Goal: Transaction & Acquisition: Purchase product/service

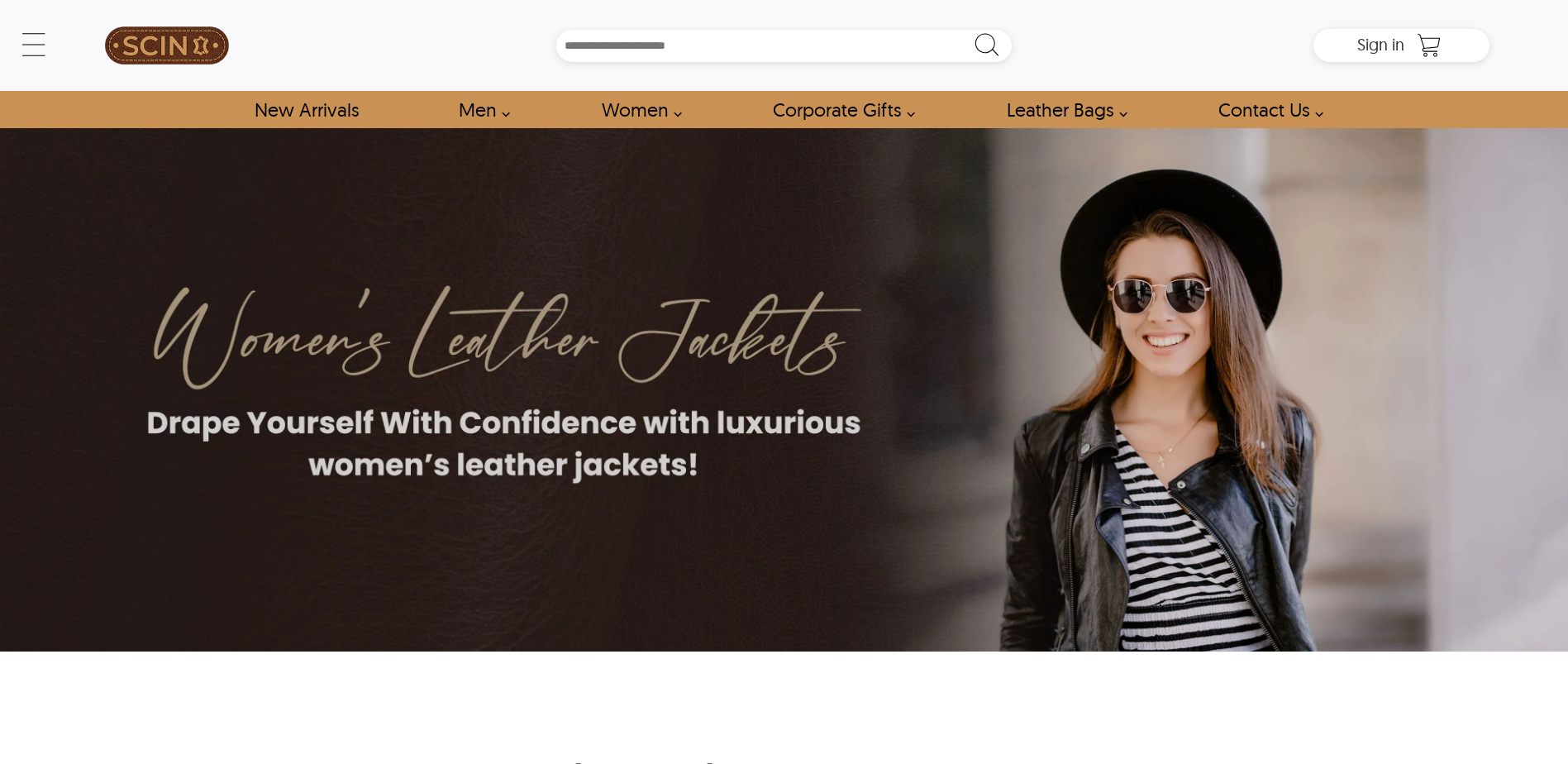
scroll to position [1157, 0]
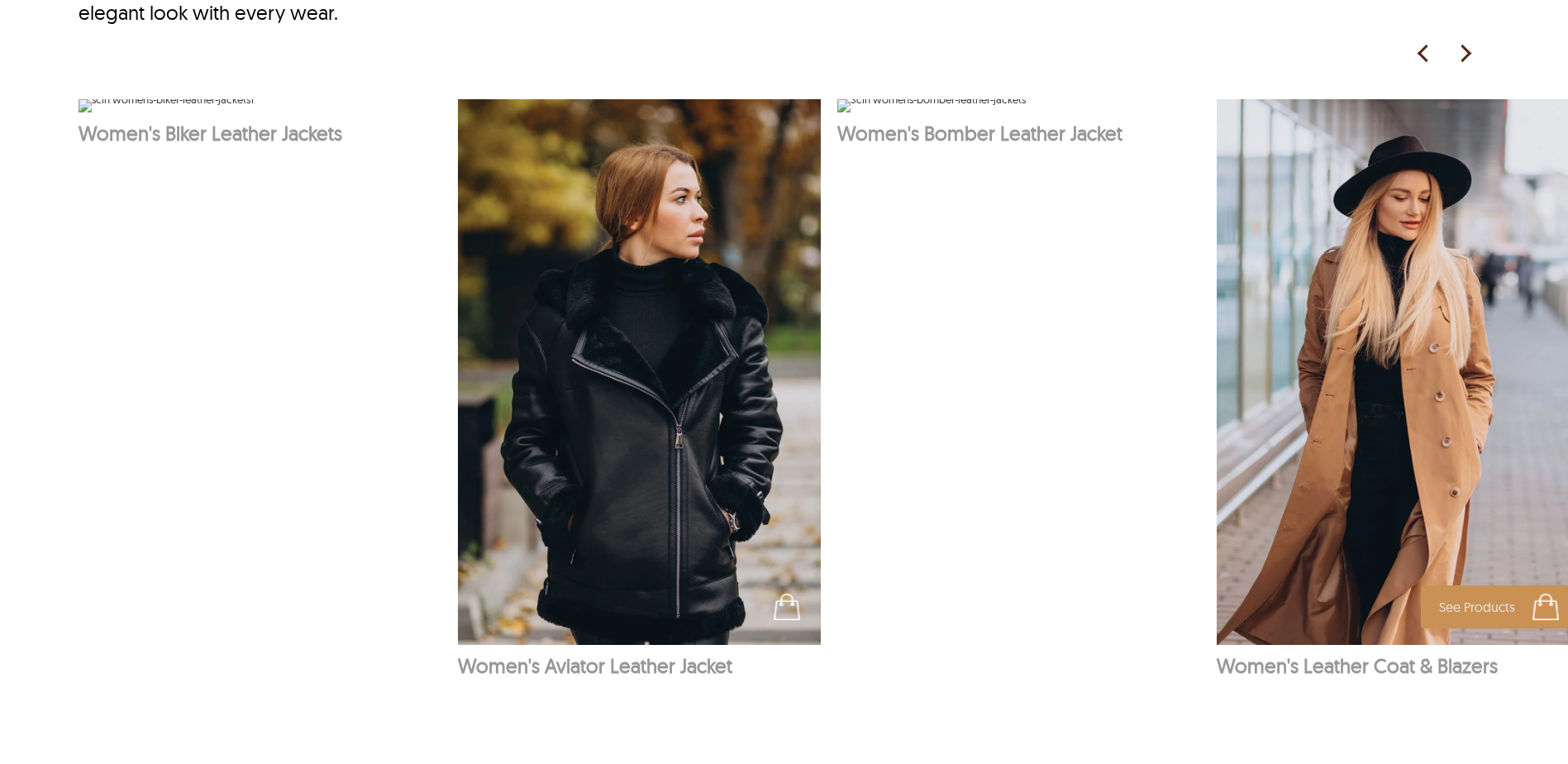
click at [1361, 409] on img at bounding box center [1398, 372] width 364 height 545
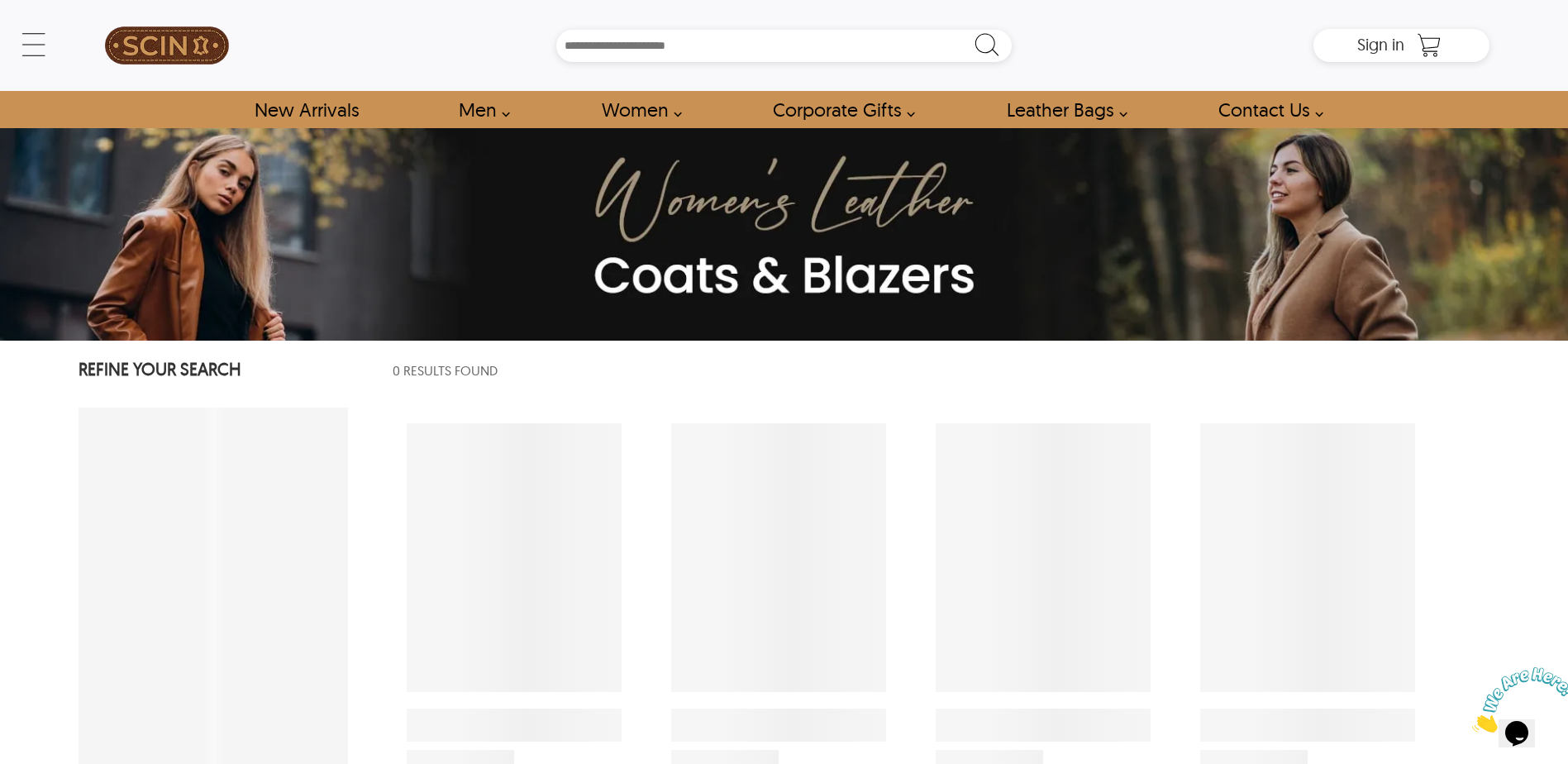
select select "********"
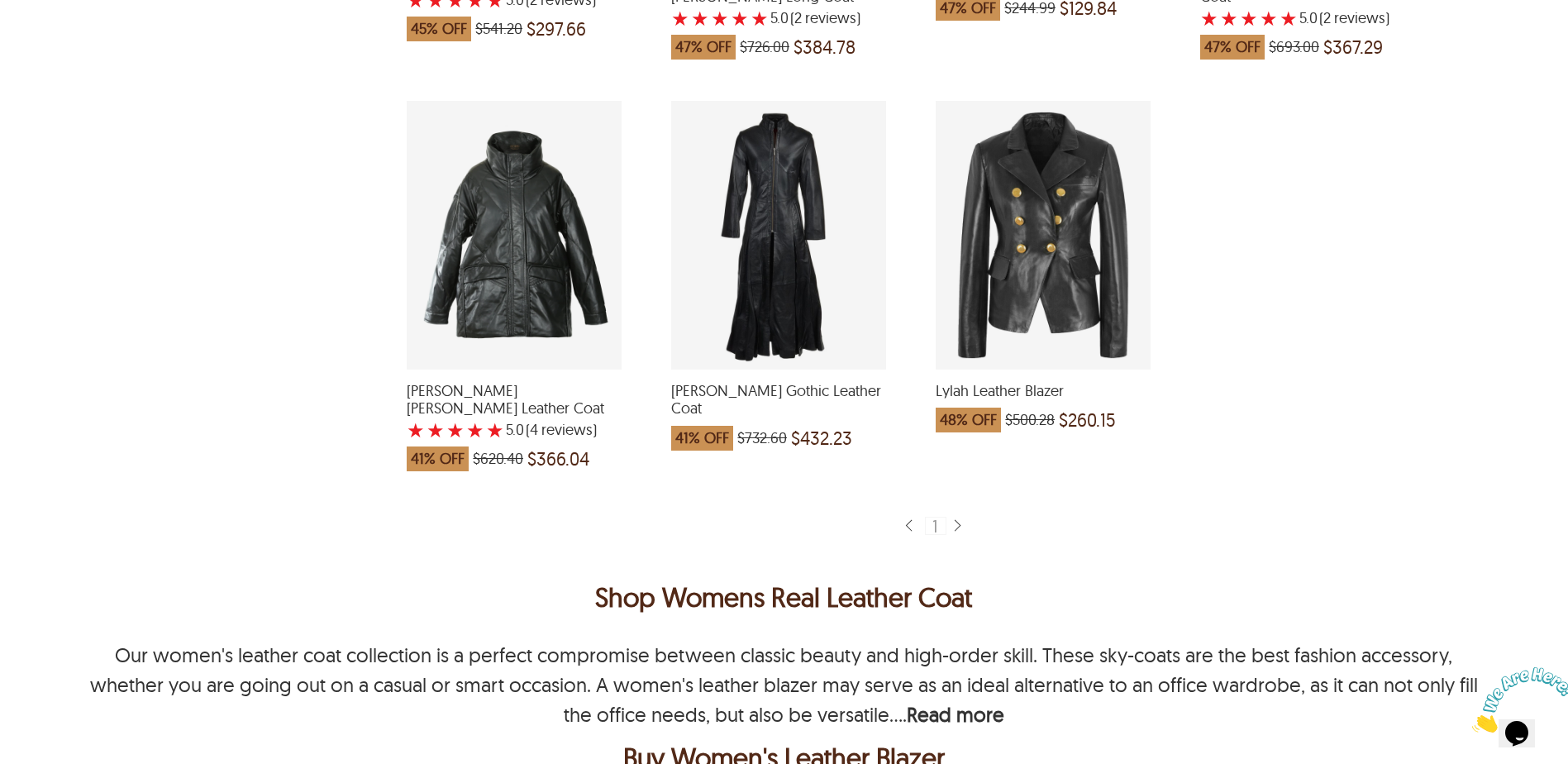
scroll to position [2480, 0]
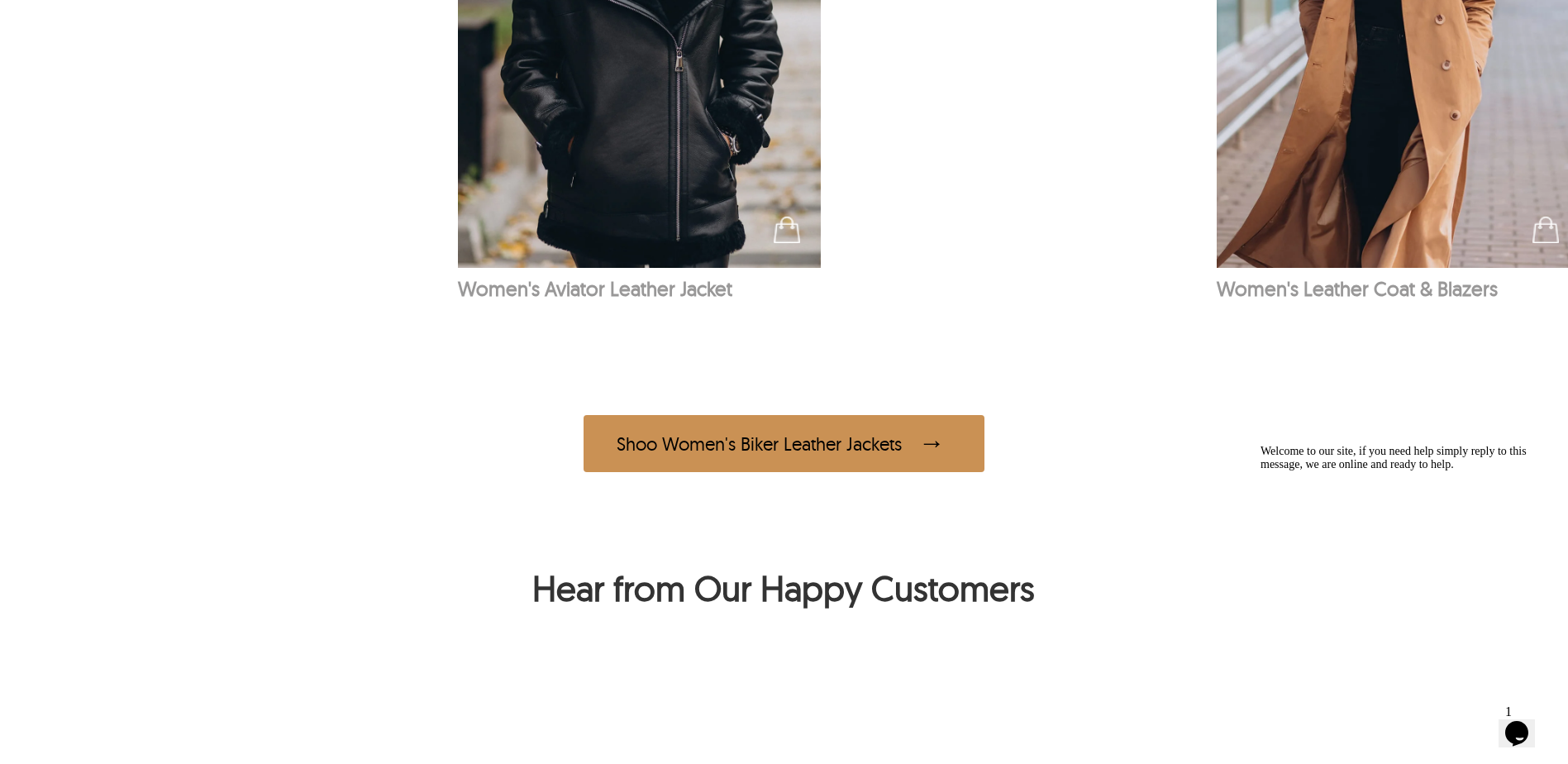
scroll to position [1543, 0]
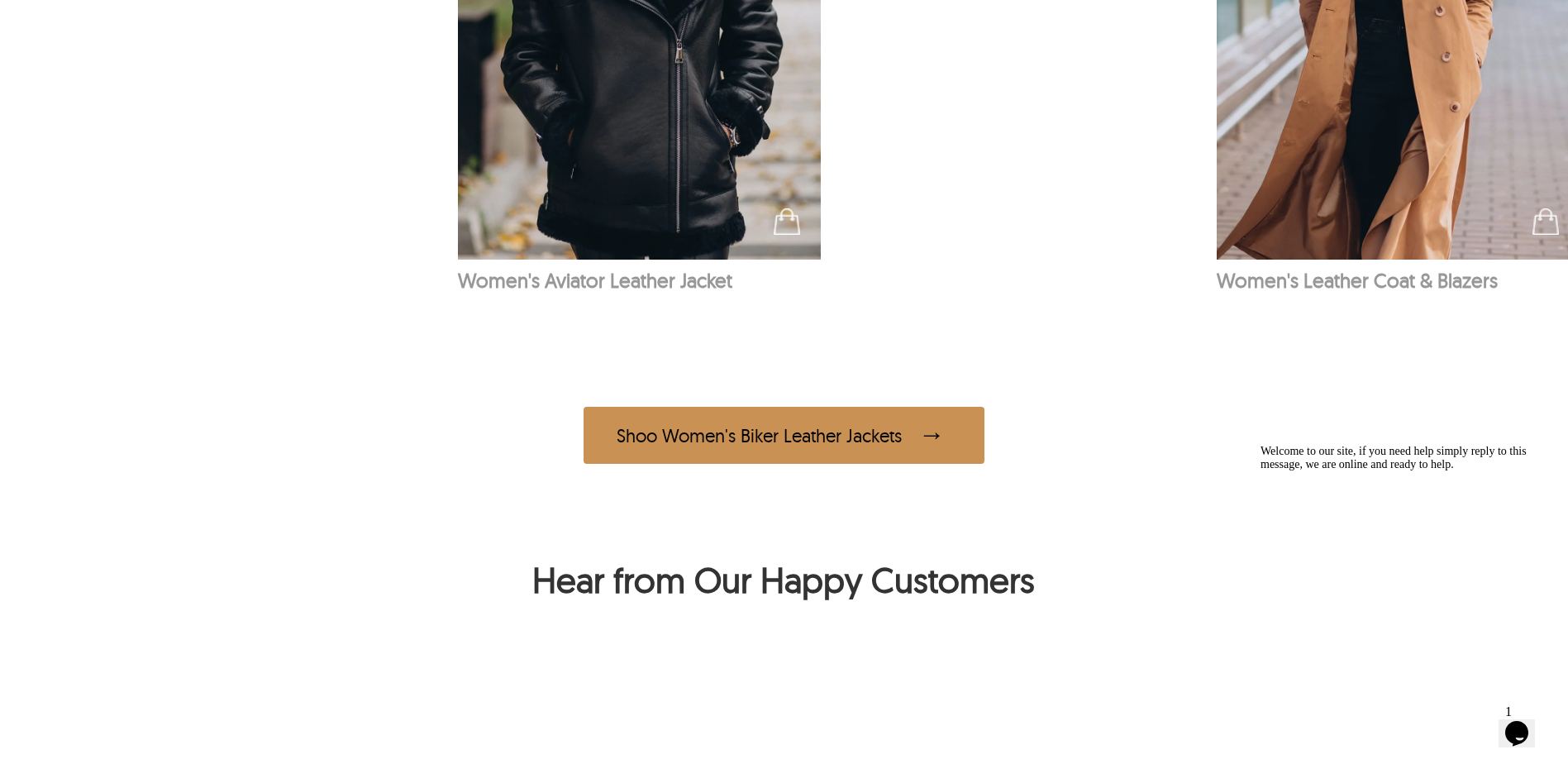
click at [741, 440] on div "Shoo Women's Biker Leather Jackets" at bounding box center [783, 435] width 401 height 57
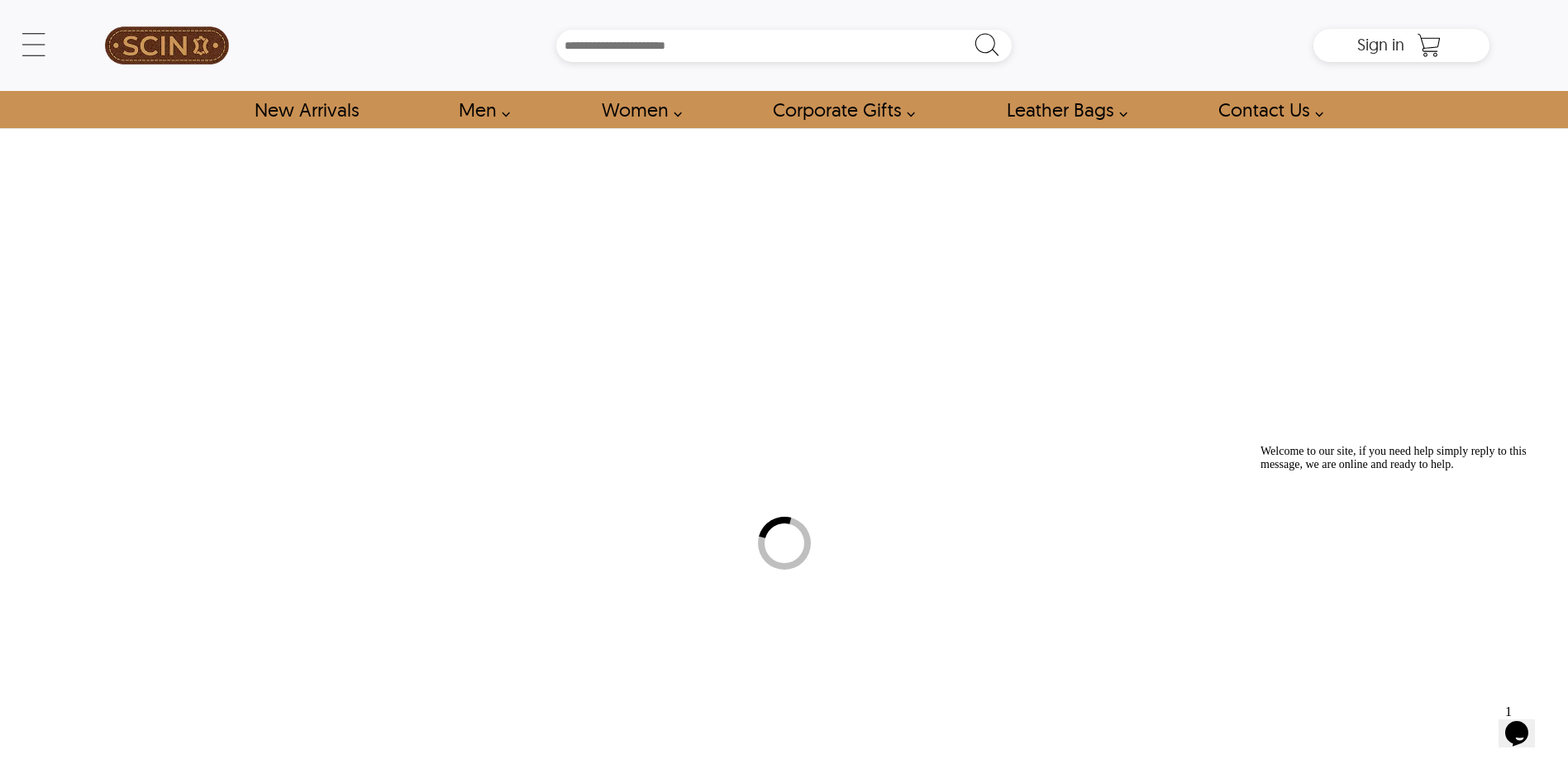
select select "********"
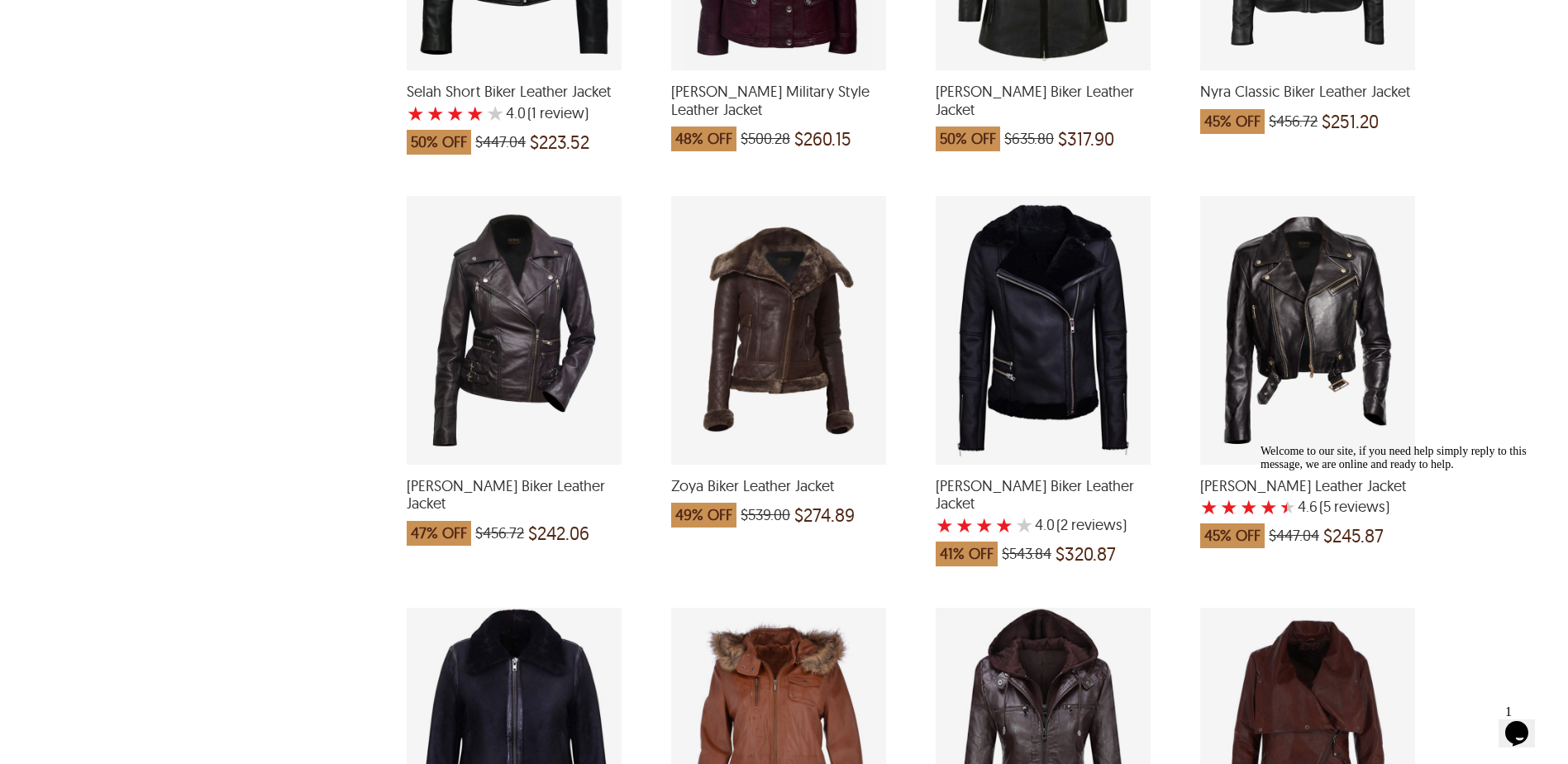
scroll to position [2977, 0]
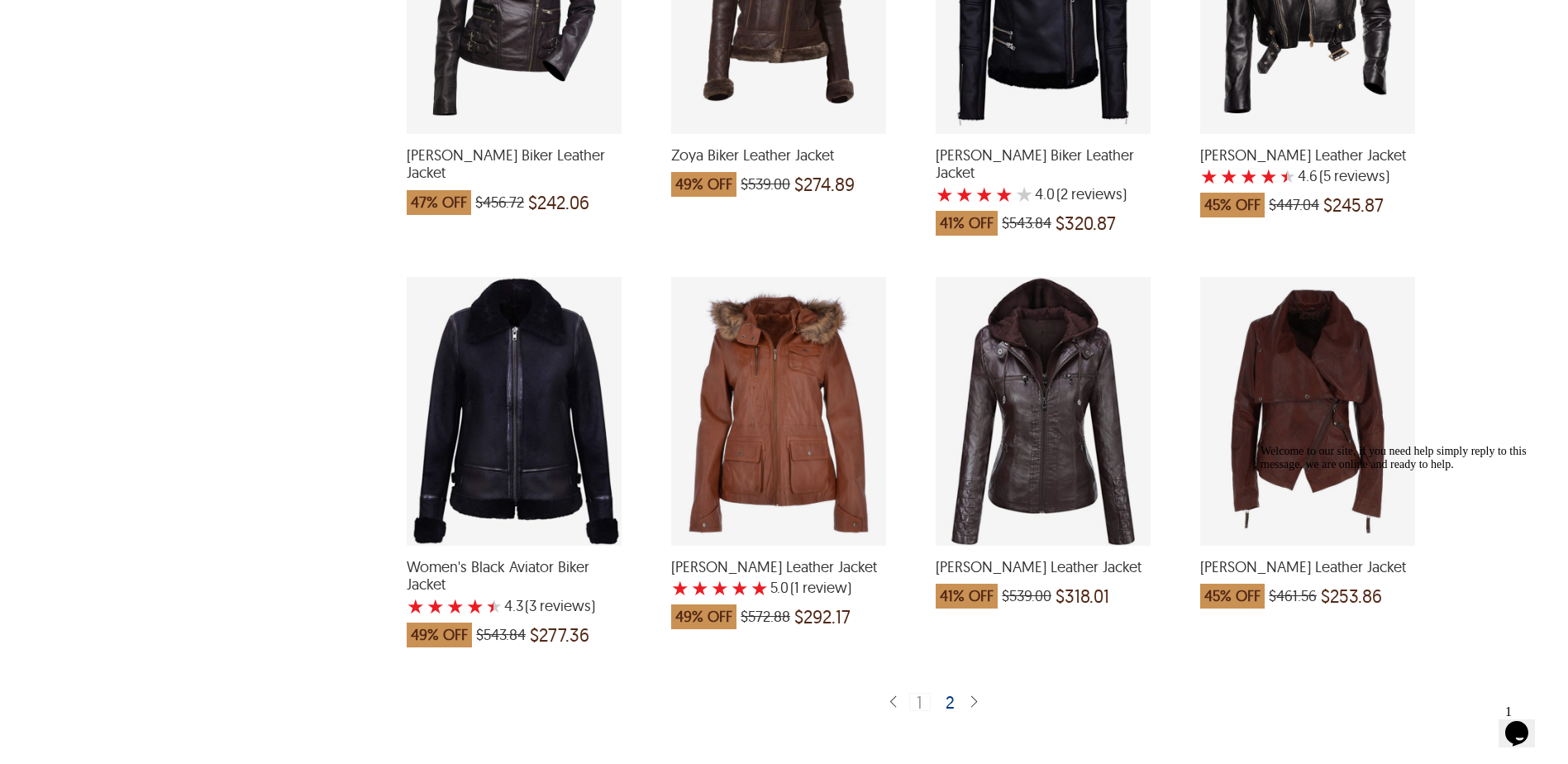
click at [970, 695] on img at bounding box center [974, 703] width 14 height 16
click at [950, 693] on div "2" at bounding box center [951, 701] width 24 height 17
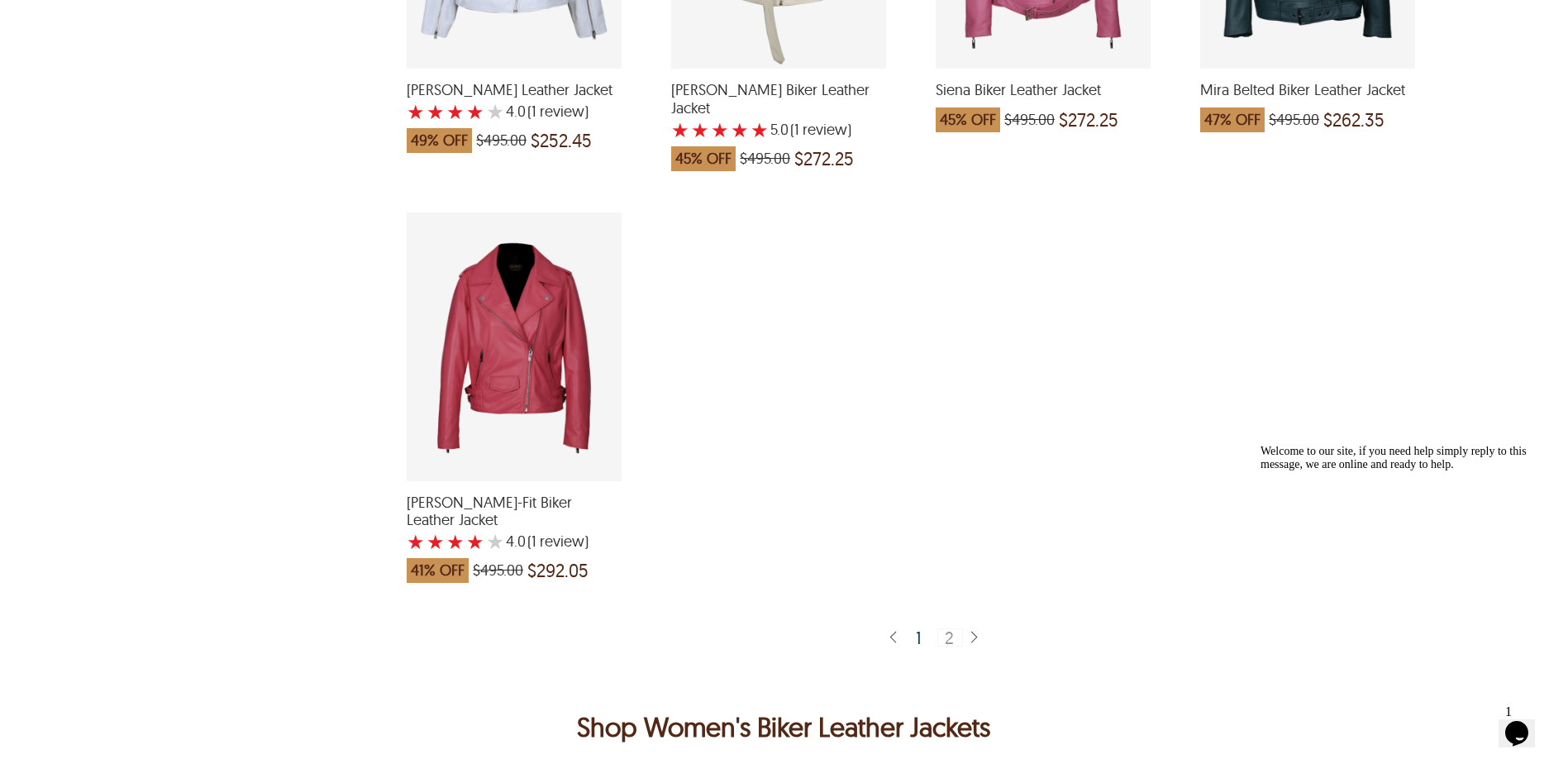
scroll to position [1157, 0]
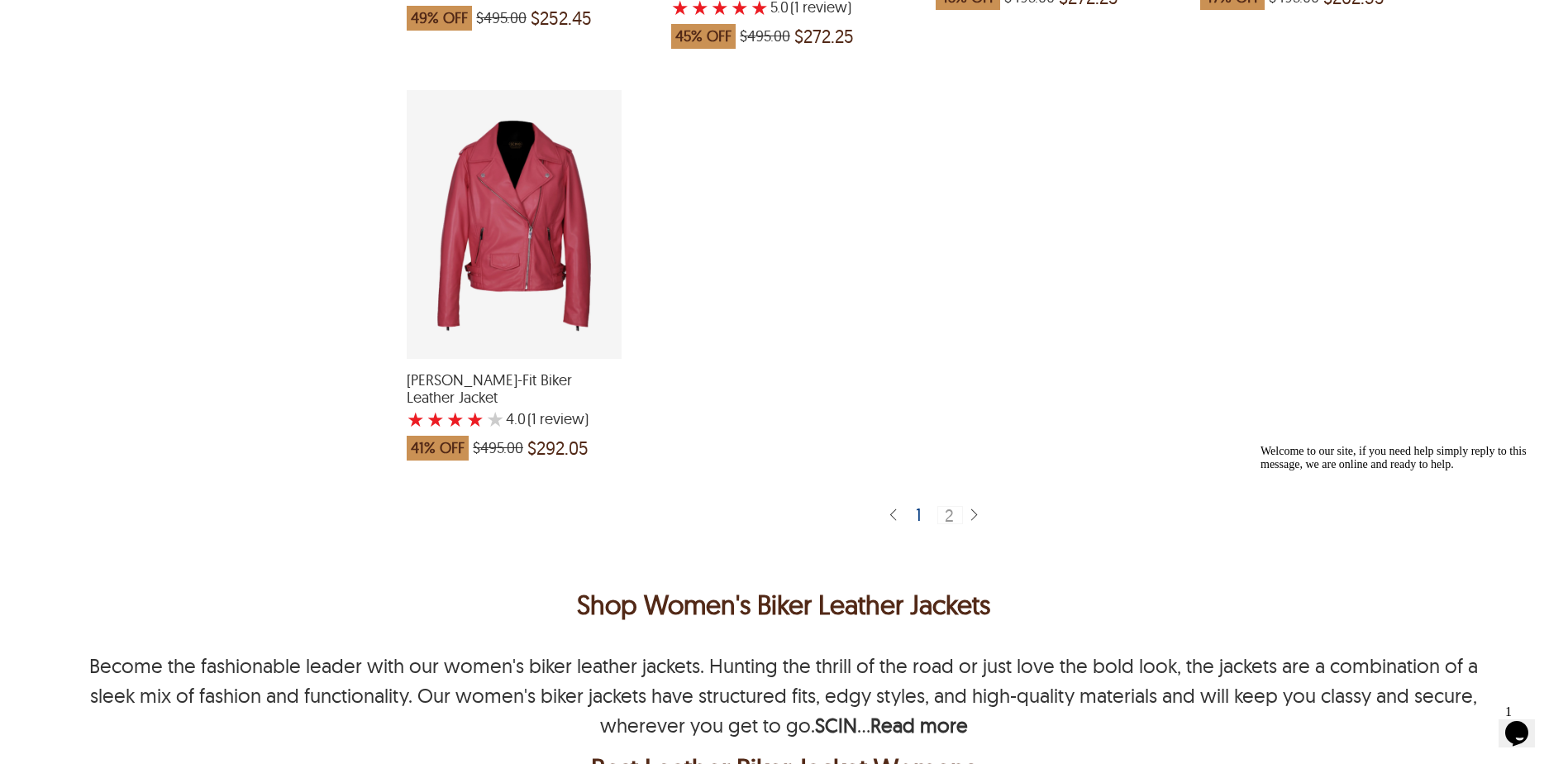
click at [921, 506] on div "1" at bounding box center [919, 514] width 20 height 17
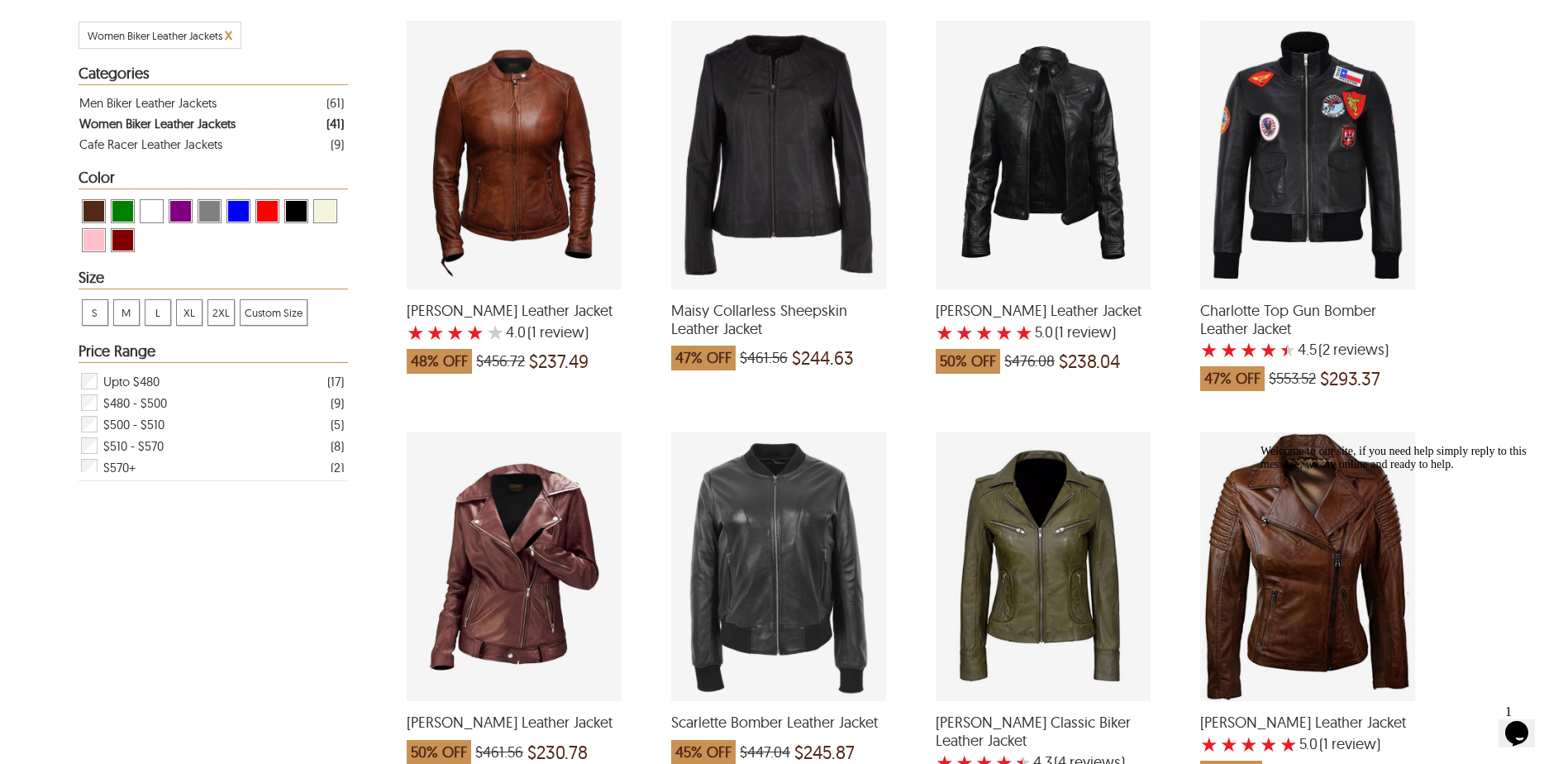
scroll to position [414, 0]
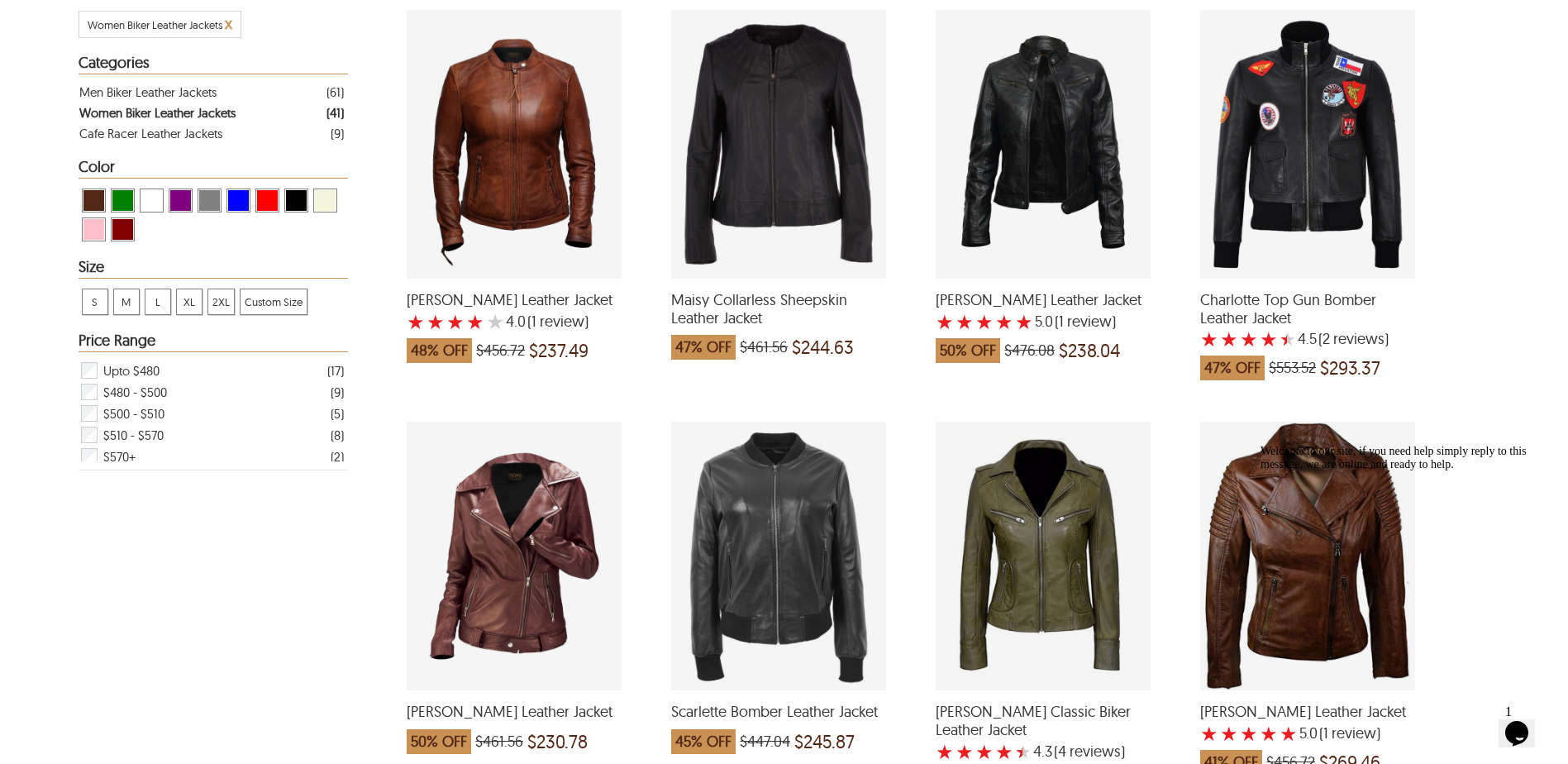
click at [1023, 165] on div "Daisy Biker Leather Jacket with a 5 Star Rating 1 Product Review which was at a…" at bounding box center [1042, 143] width 215 height 268
